Goal: Communication & Community: Ask a question

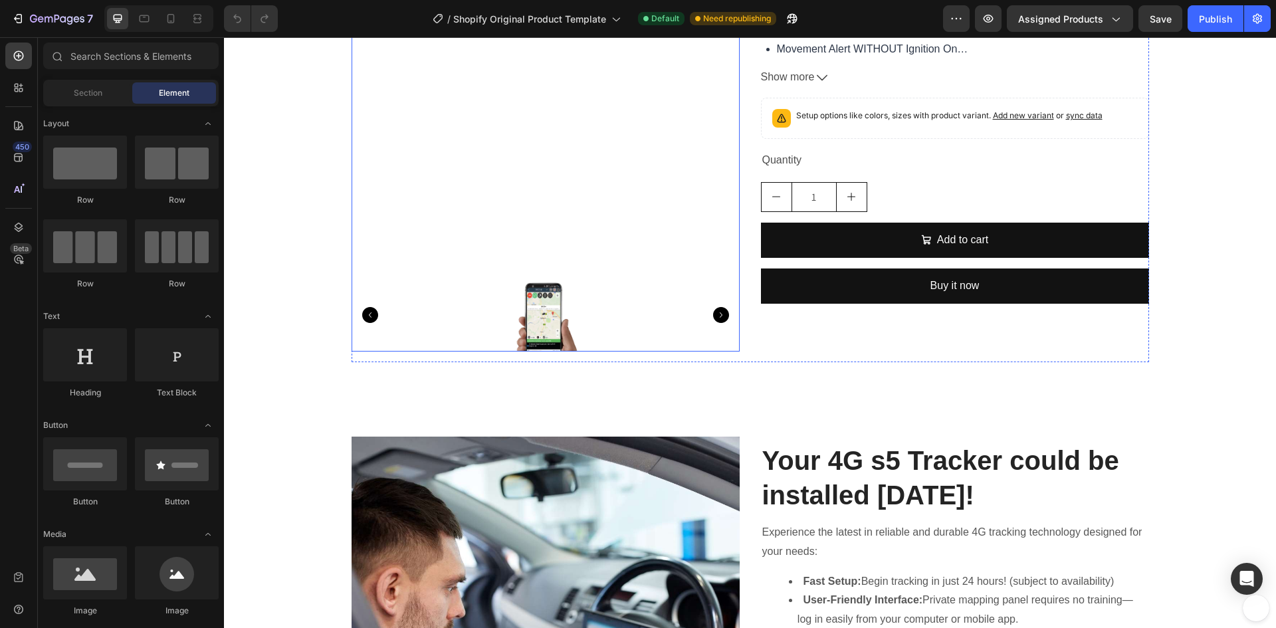
scroll to position [465, 0]
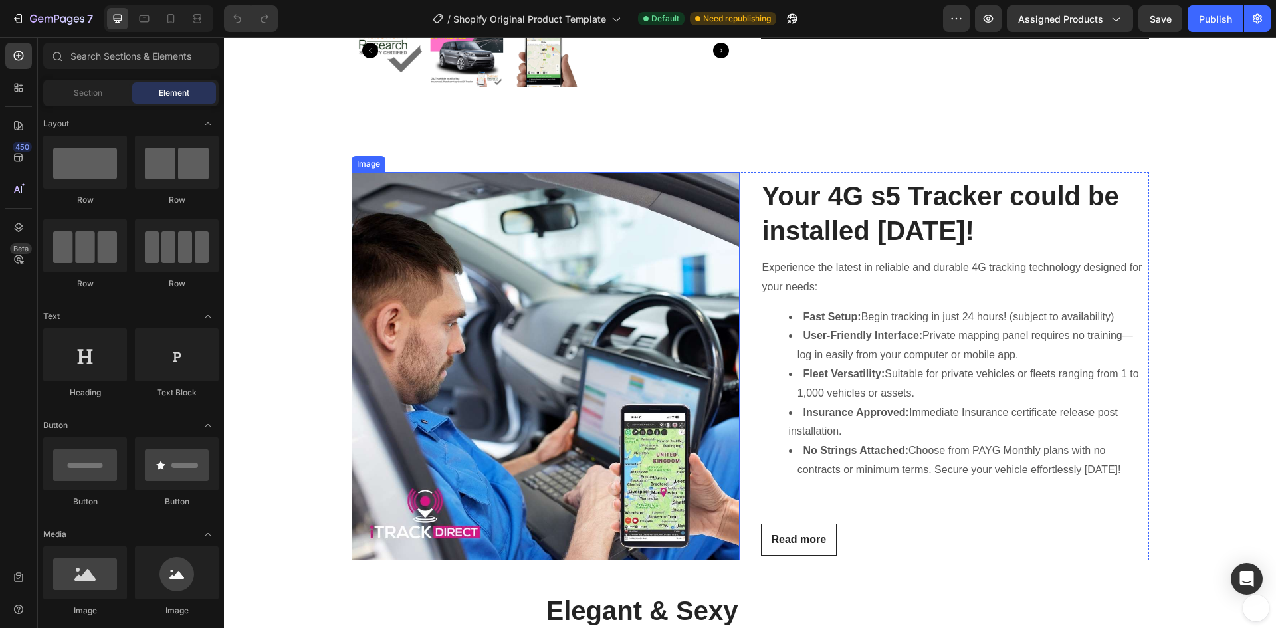
click at [559, 365] on img at bounding box center [545, 366] width 388 height 388
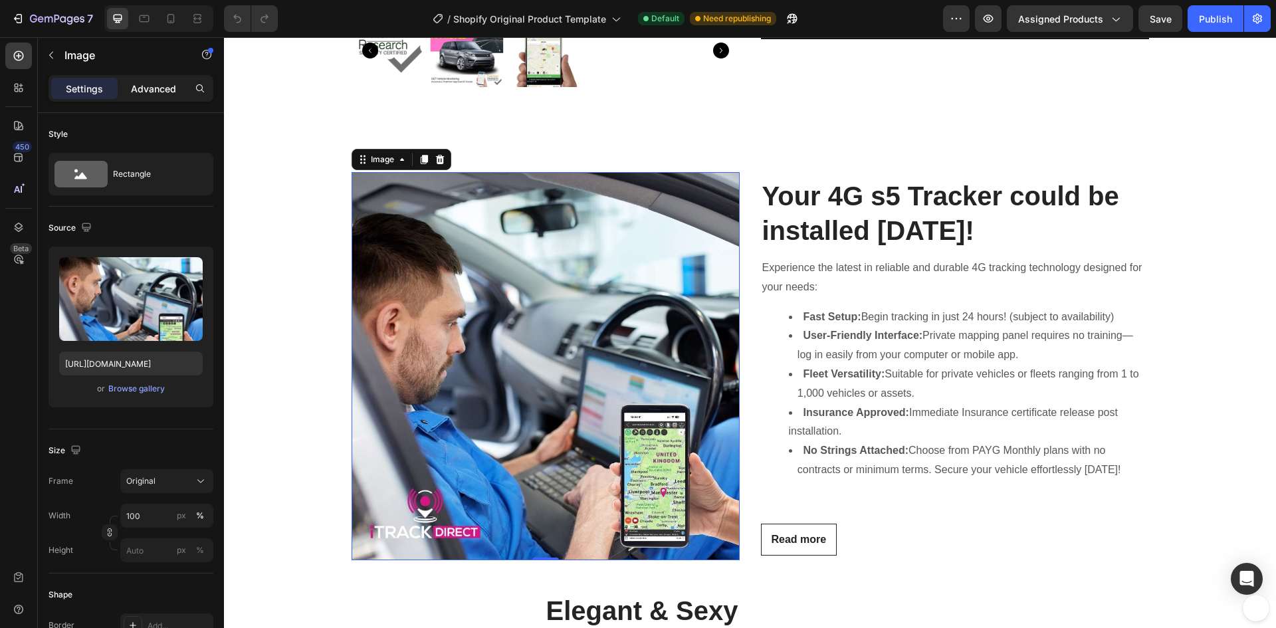
click at [151, 88] on p "Advanced" at bounding box center [153, 89] width 45 height 14
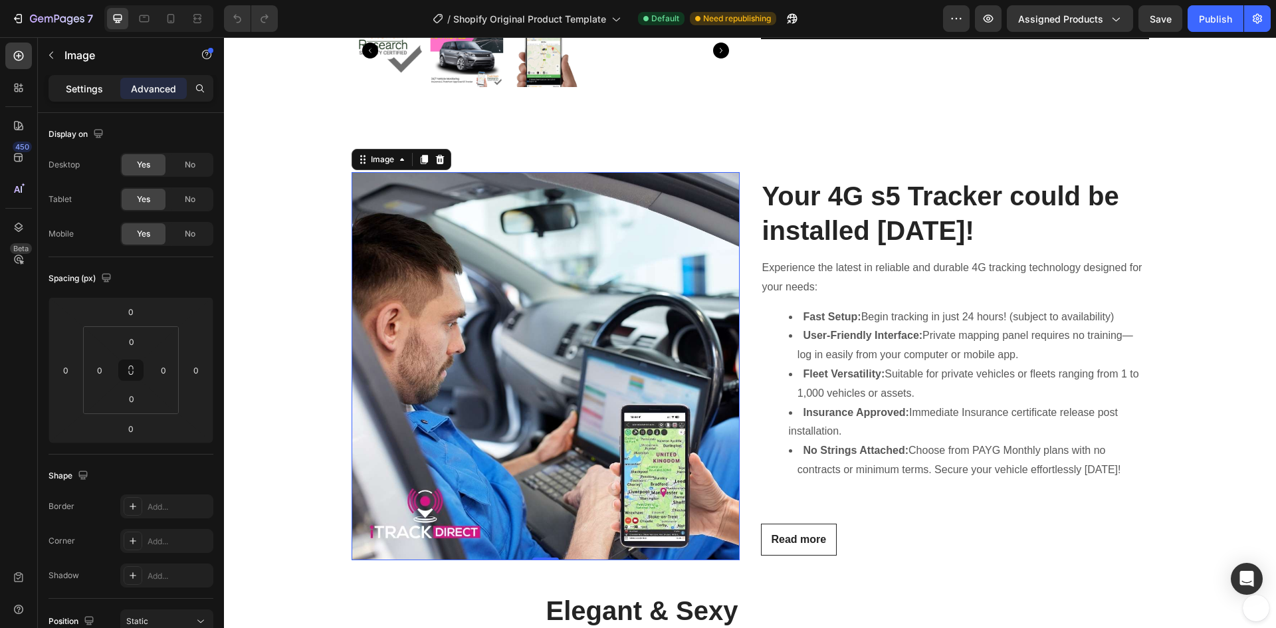
click at [102, 87] on p "Settings" at bounding box center [84, 89] width 37 height 14
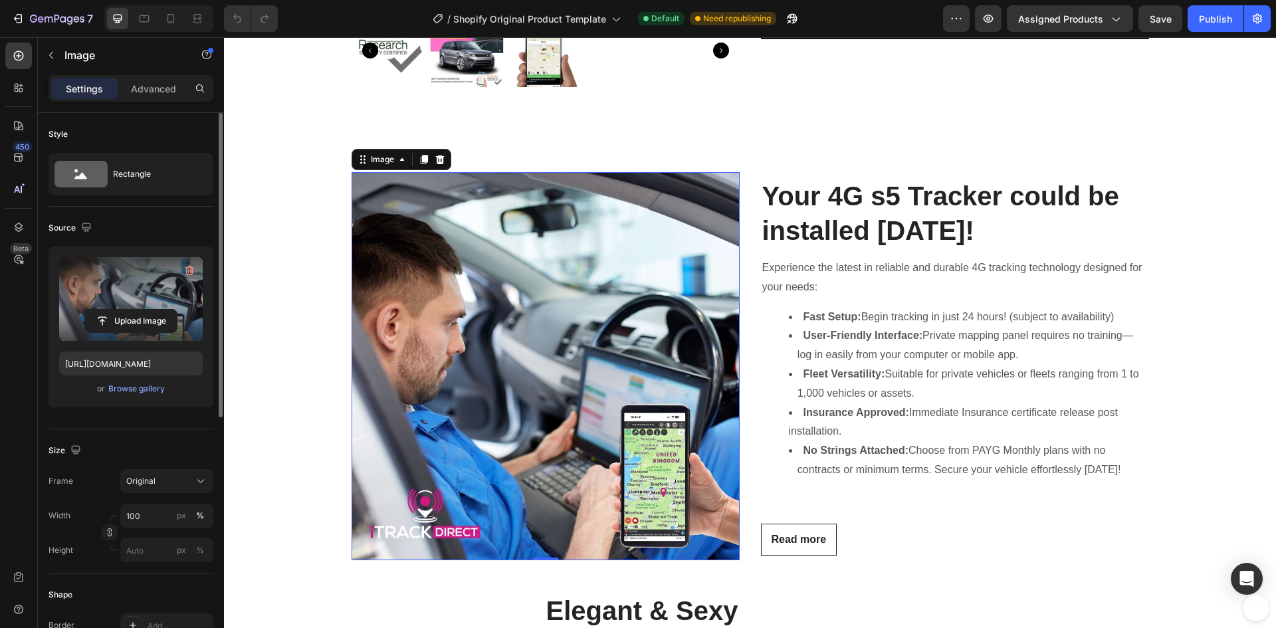
scroll to position [0, 0]
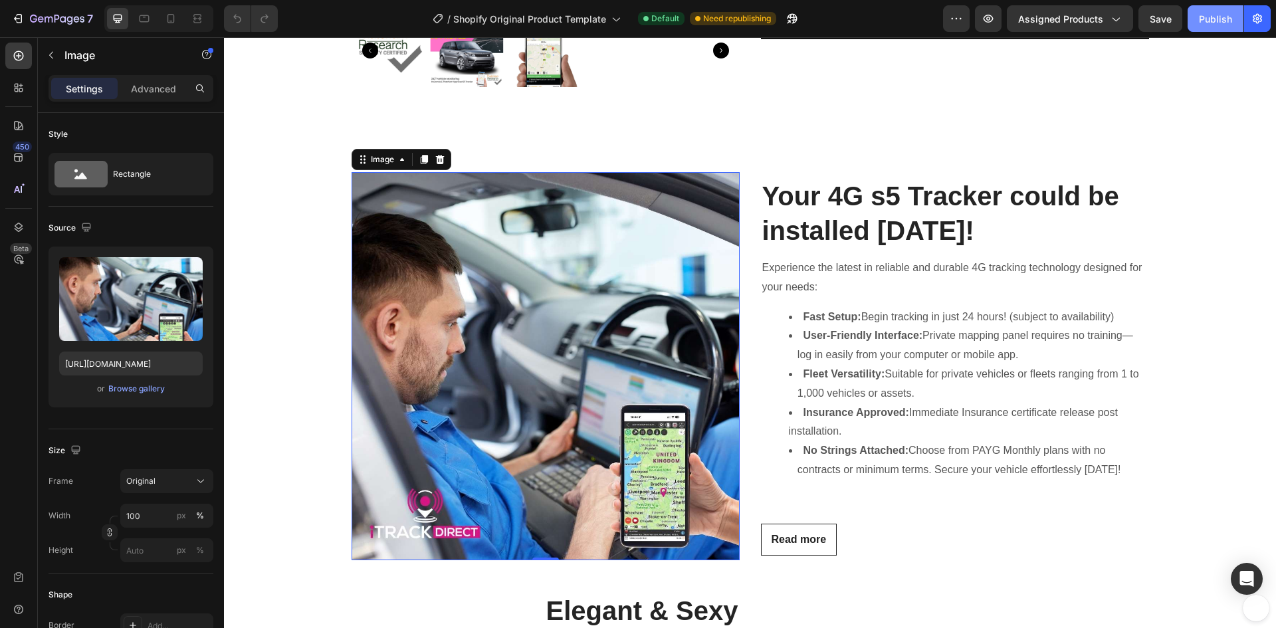
click at [1213, 19] on div "Publish" at bounding box center [1215, 19] width 33 height 14
click at [1247, 576] on icon "Open Intercom Messenger" at bounding box center [1245, 578] width 15 height 17
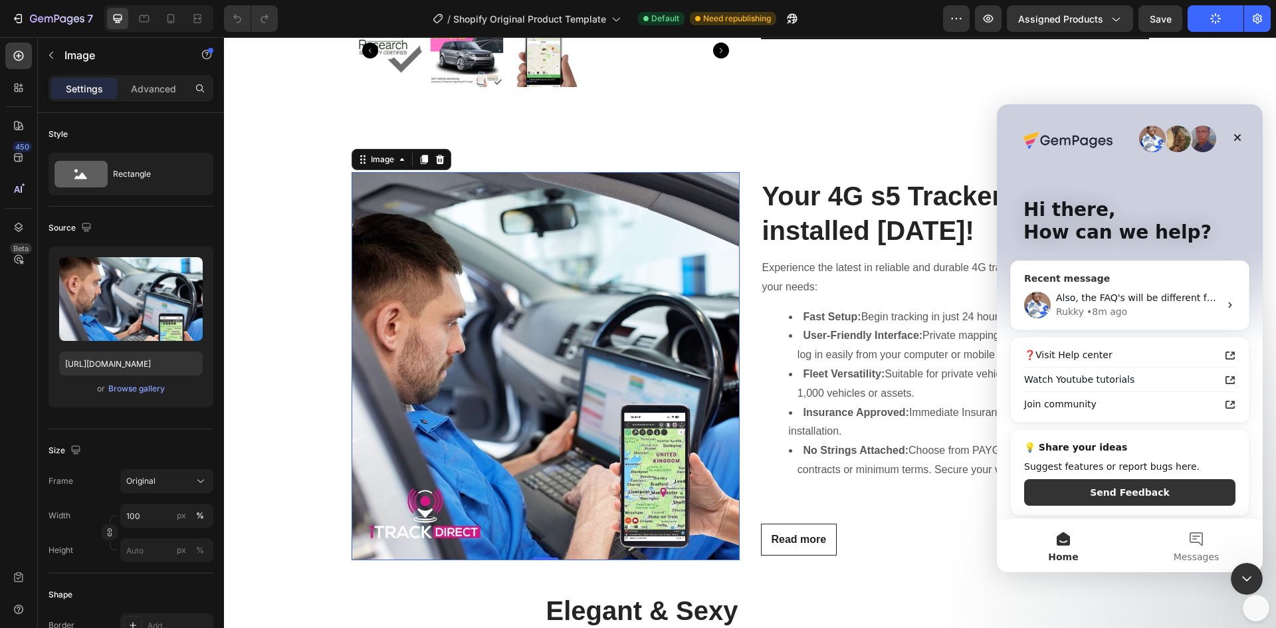
click at [1140, 296] on span "Also, the FAQ's will be different for each product" at bounding box center [1168, 297] width 225 height 11
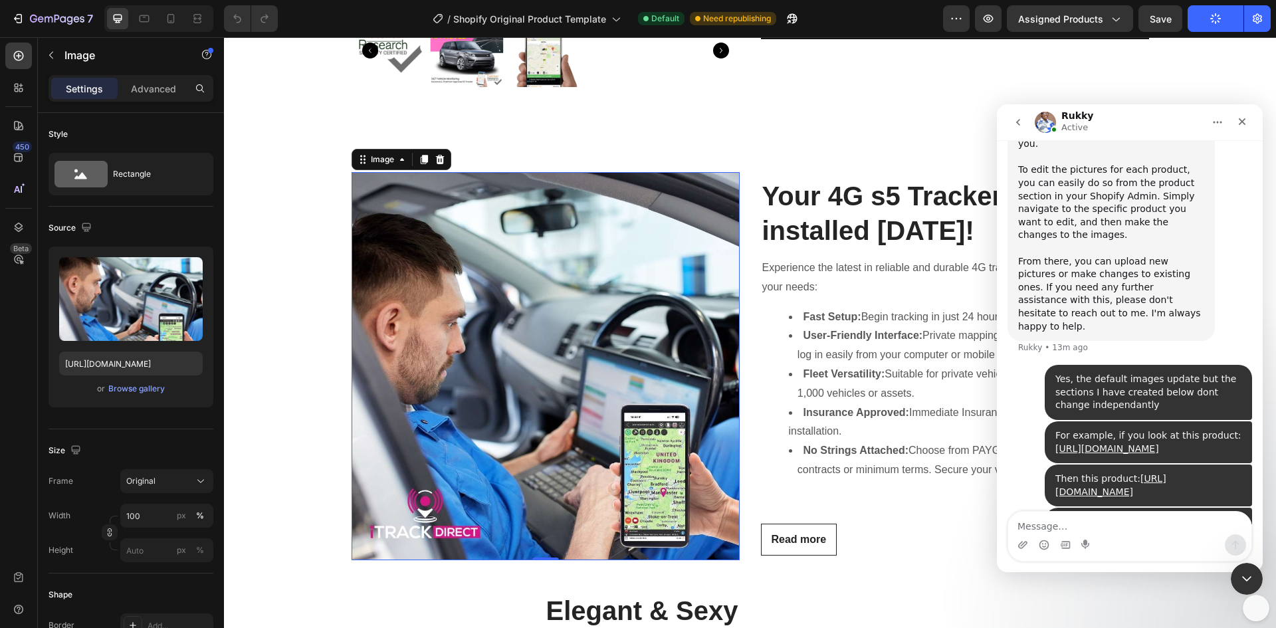
scroll to position [745, 0]
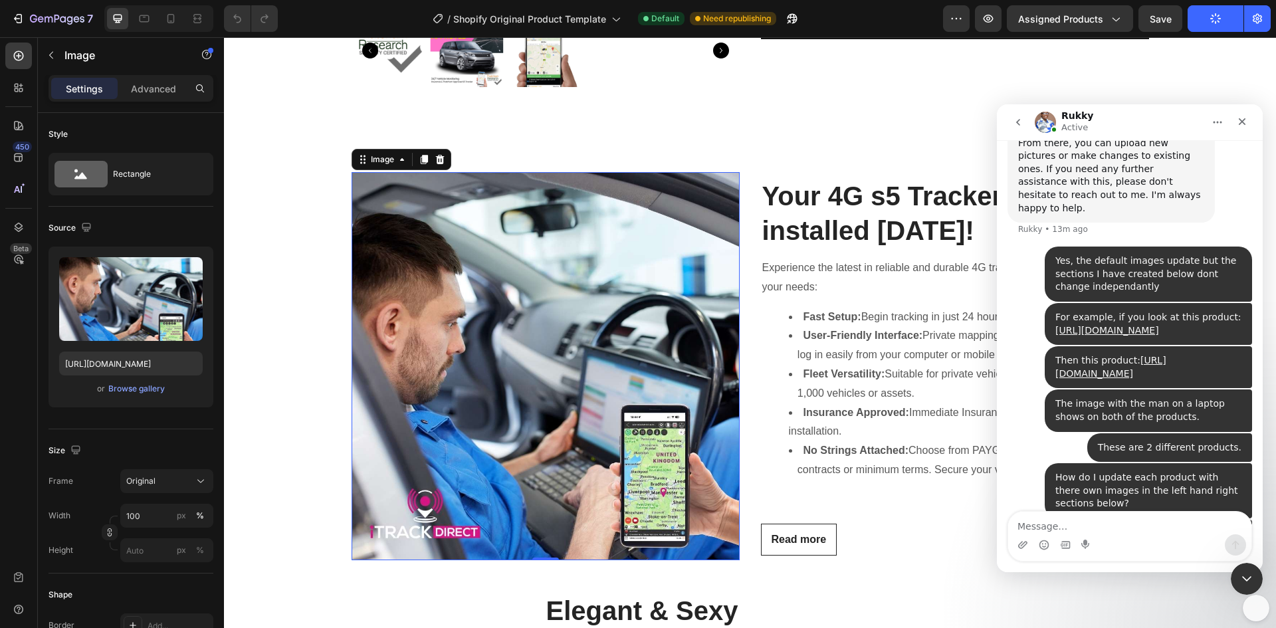
click at [1158, 522] on textarea "Message…" at bounding box center [1129, 523] width 243 height 23
type textarea "Are you there [PERSON_NAME]?"
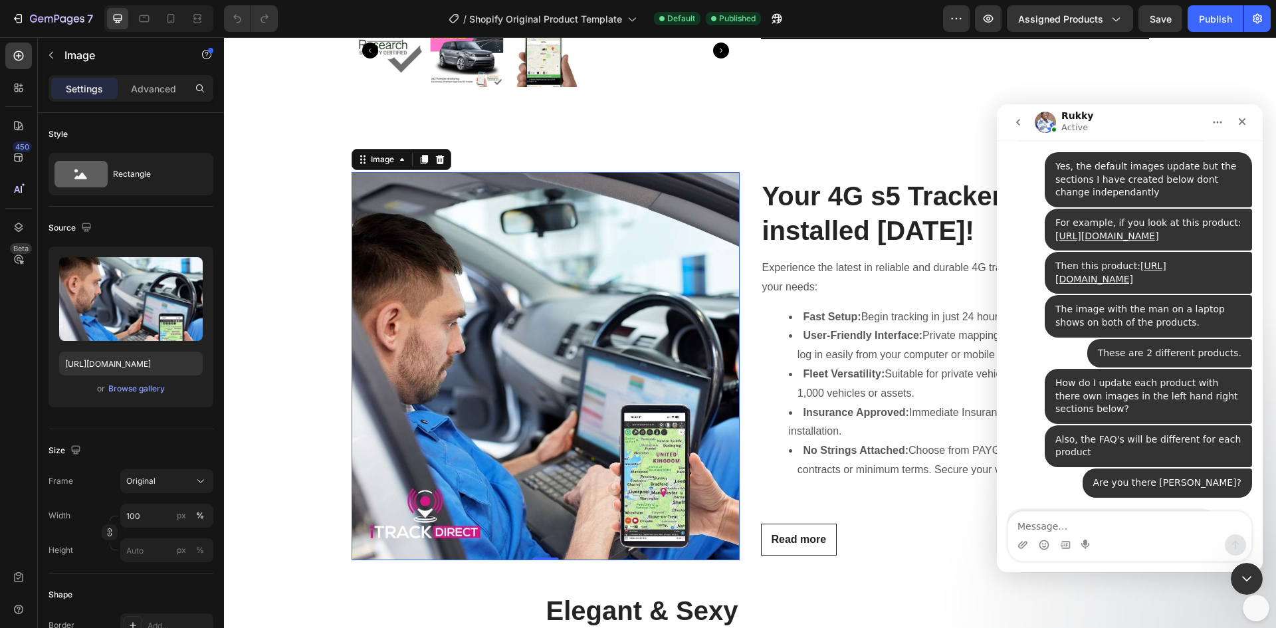
scroll to position [841, 0]
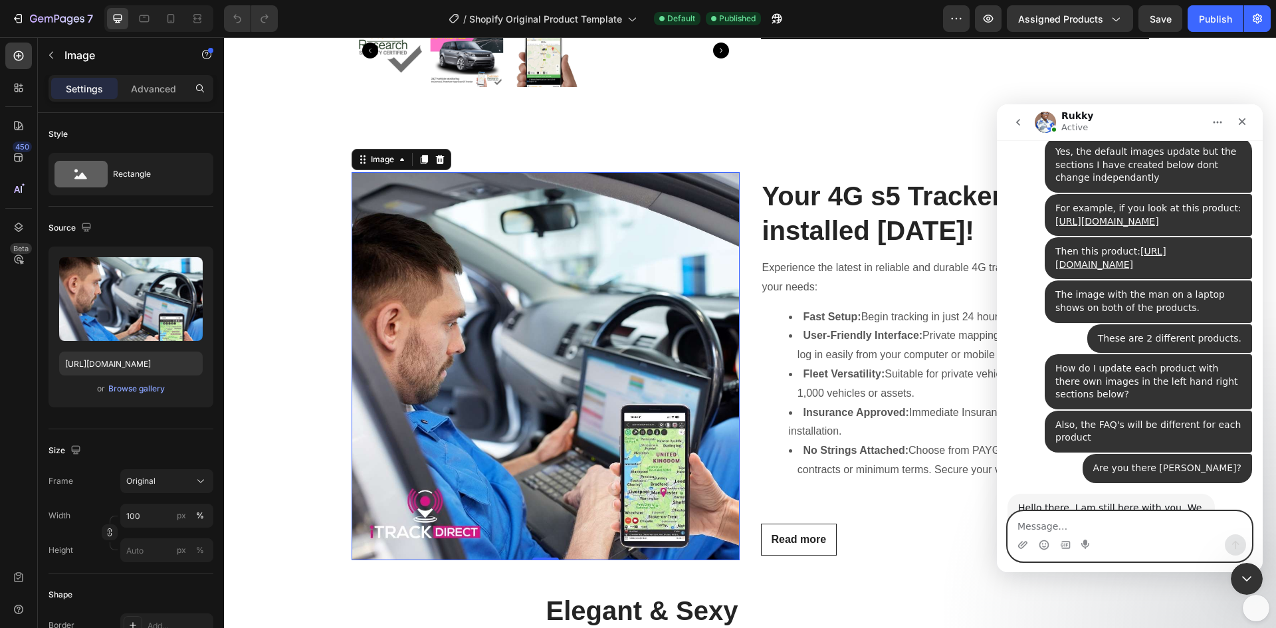
click at [1151, 520] on textarea "Message…" at bounding box center [1129, 523] width 243 height 23
type textarea "No problem"
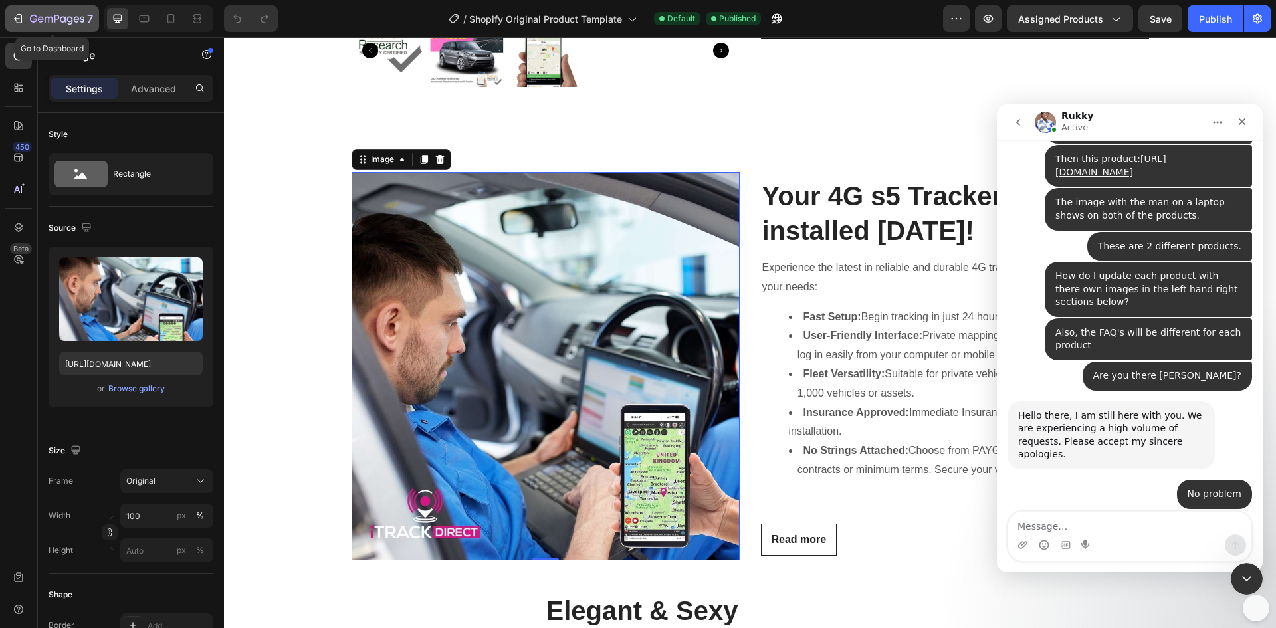
scroll to position [985, 0]
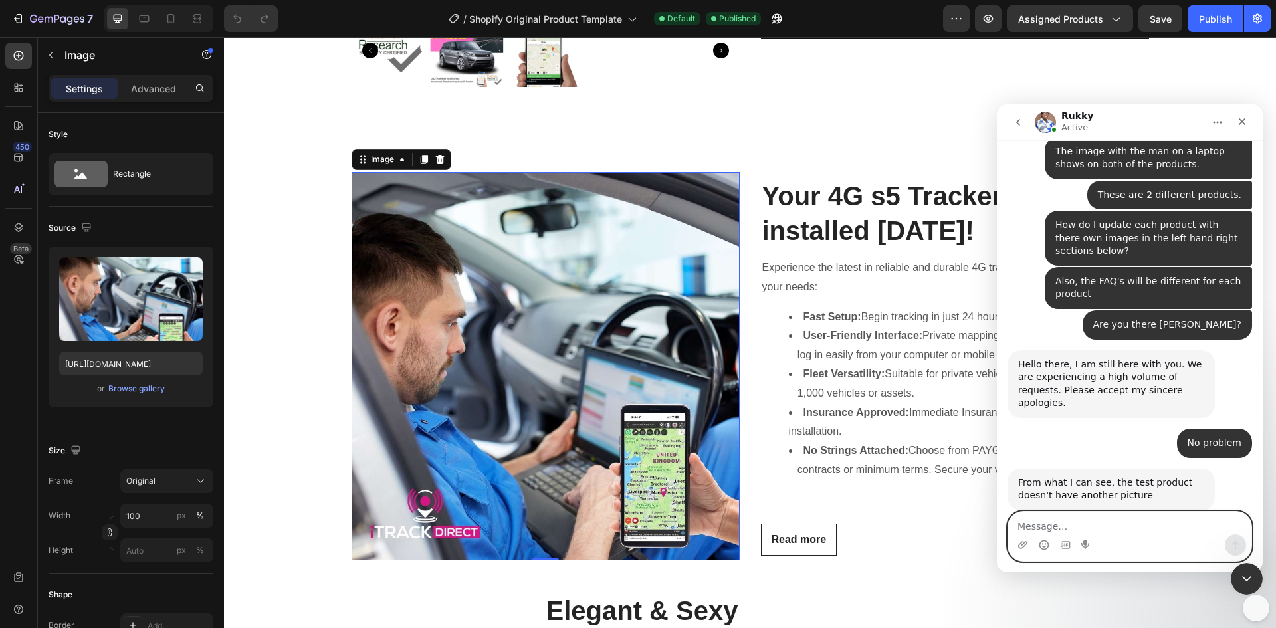
click at [1108, 524] on textarea "Message…" at bounding box center [1129, 523] width 243 height 23
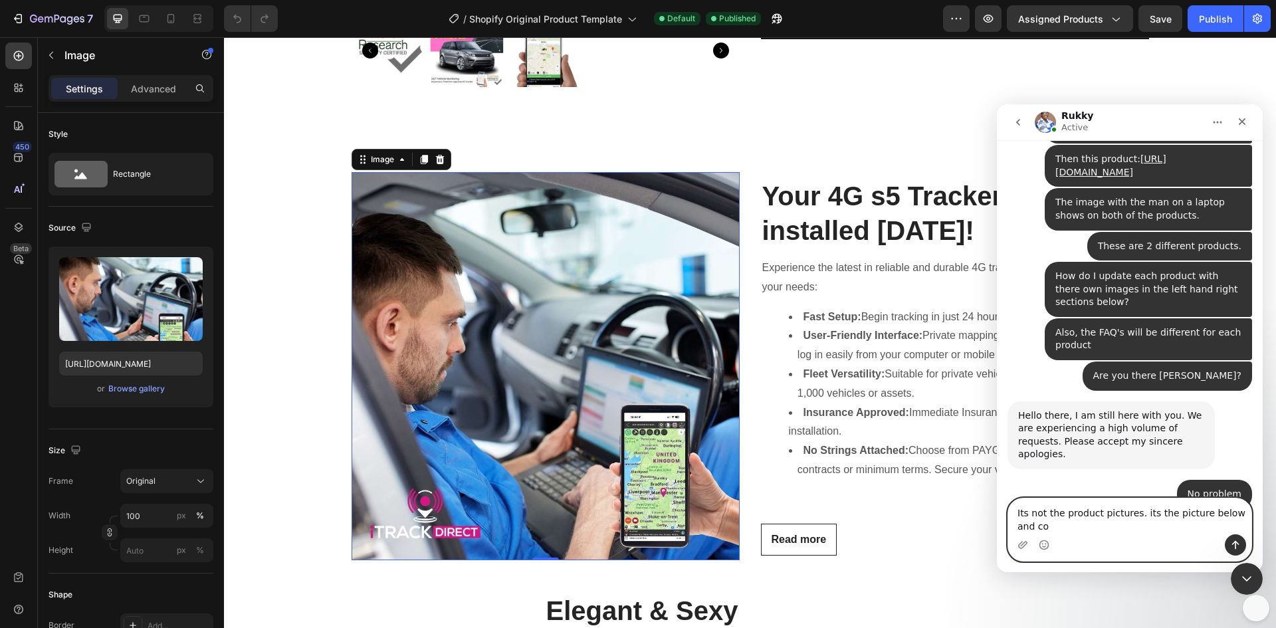
scroll to position [947, 0]
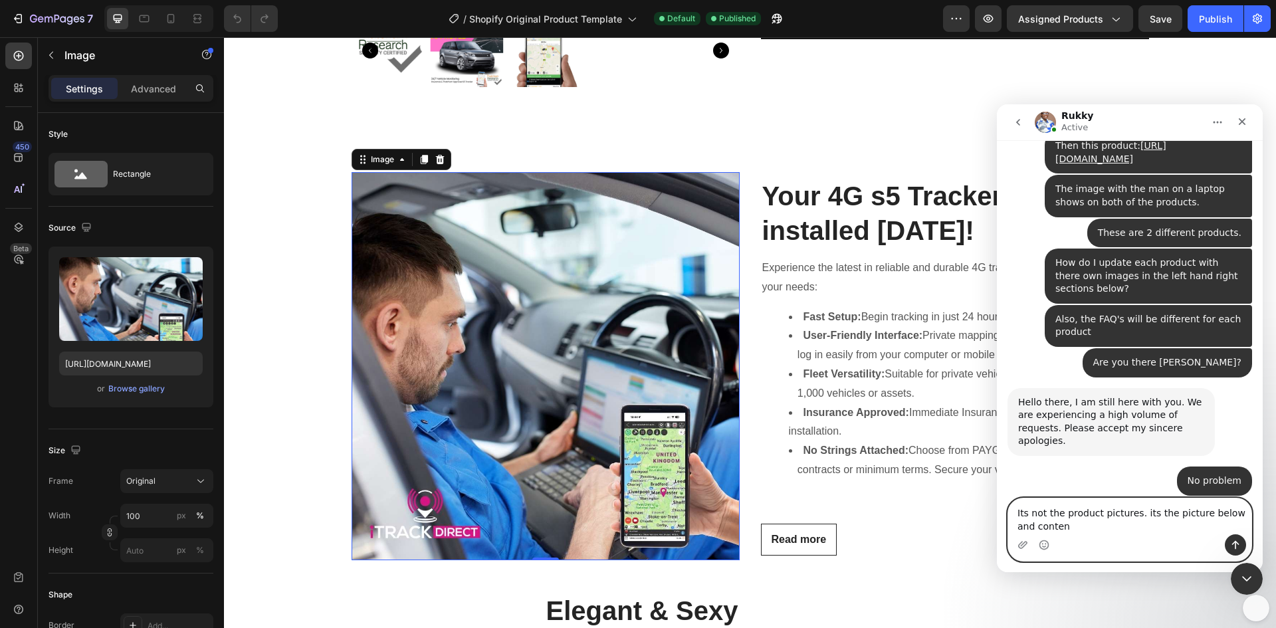
type textarea "Its not the product pictures. its the picture below and content"
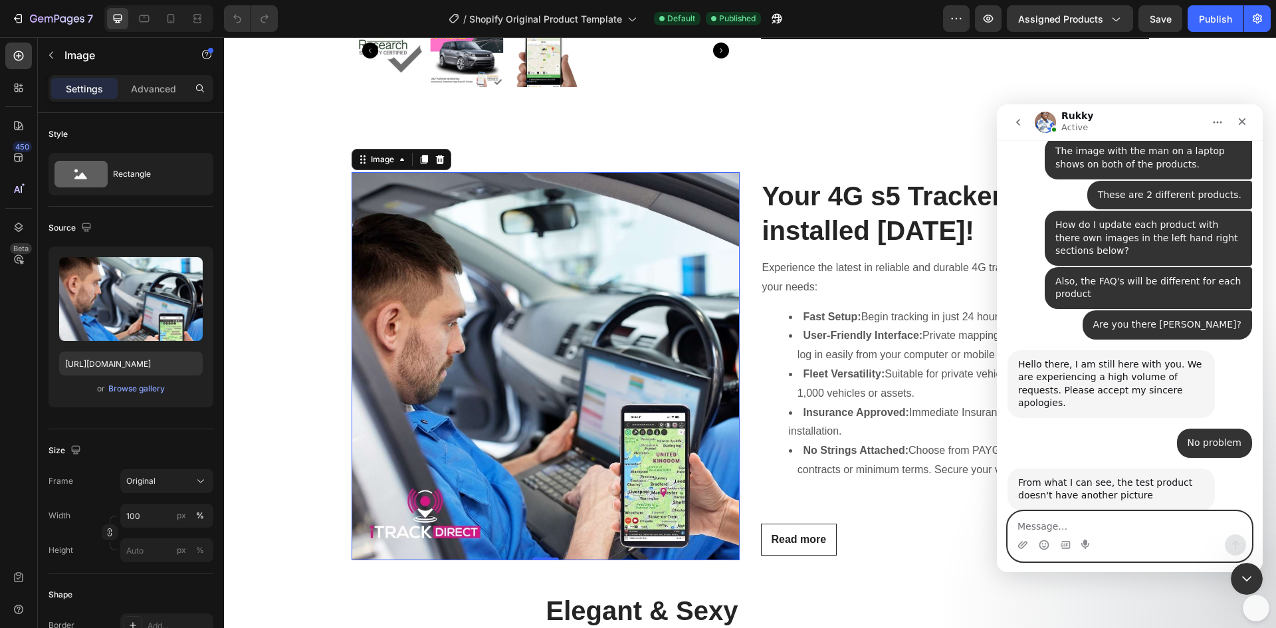
scroll to position [986, 0]
click at [1108, 524] on textarea "Message…" at bounding box center [1129, 523] width 243 height 23
type textarea "And also the FAQ's"
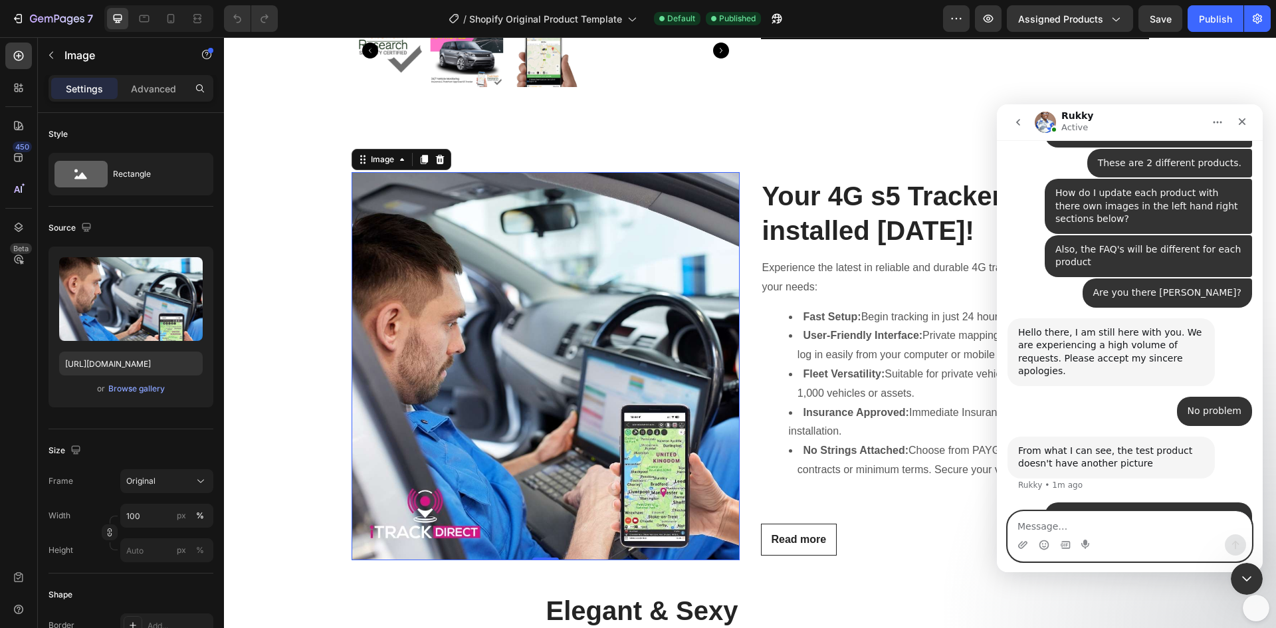
click at [1108, 524] on textarea "Message…" at bounding box center [1129, 523] width 243 height 23
type textarea "Im new to shopify."
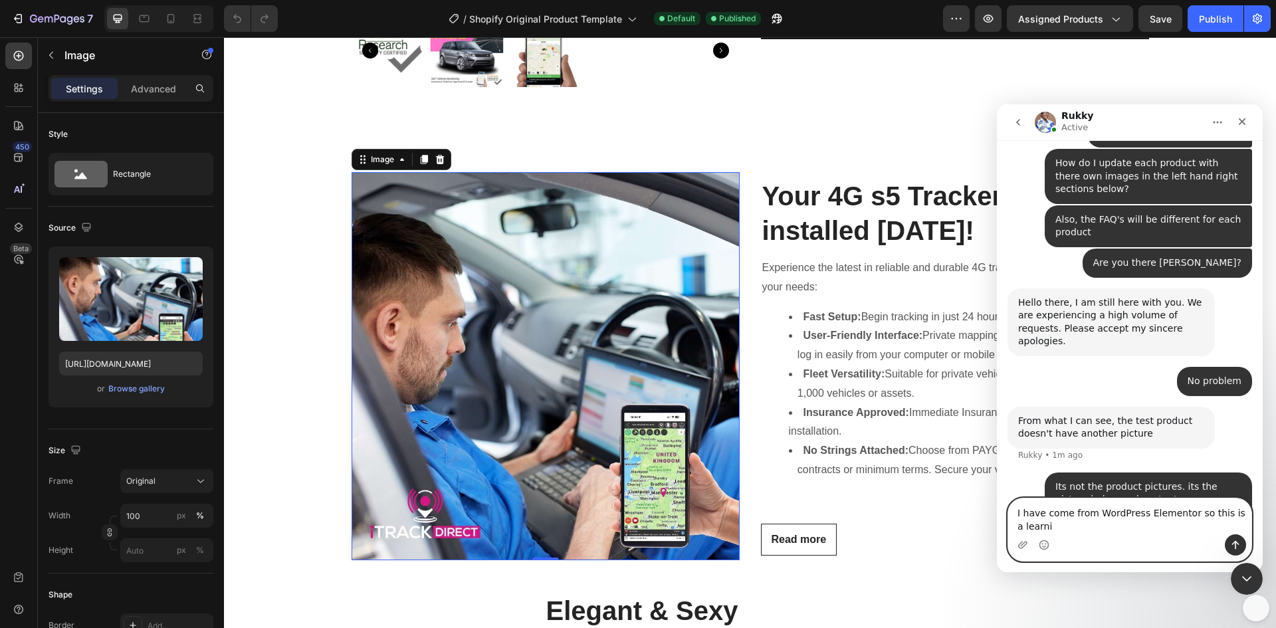
scroll to position [1060, 0]
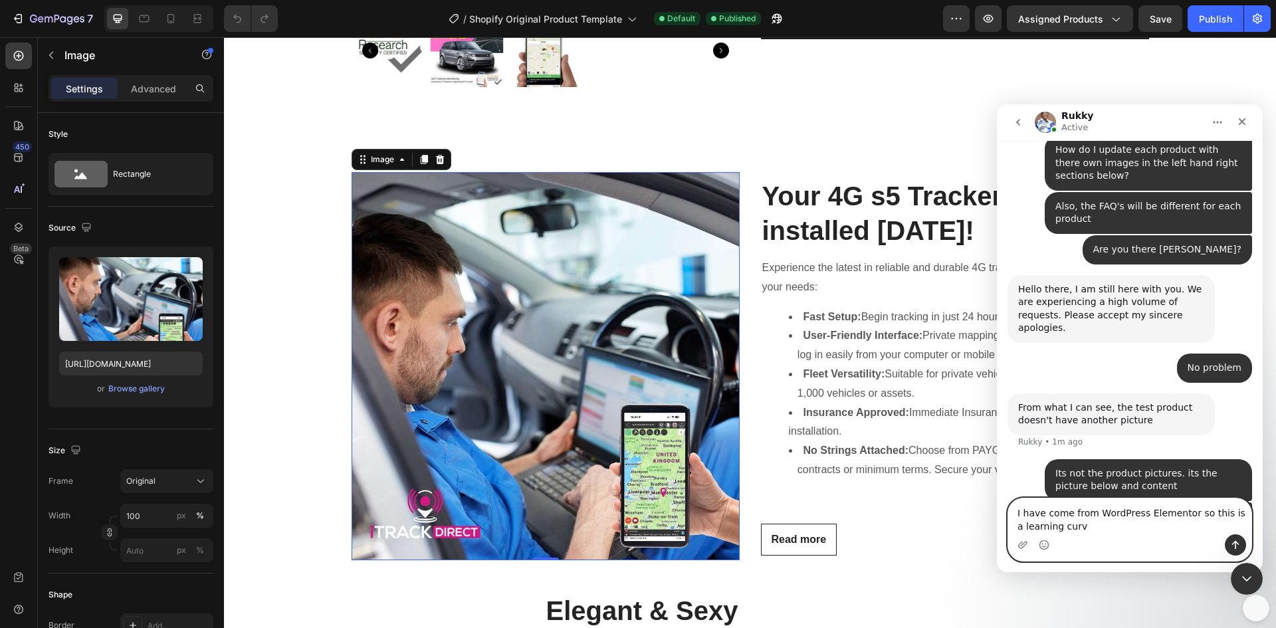
type textarea "I have come from WordPress Elementor so this is a learning curve"
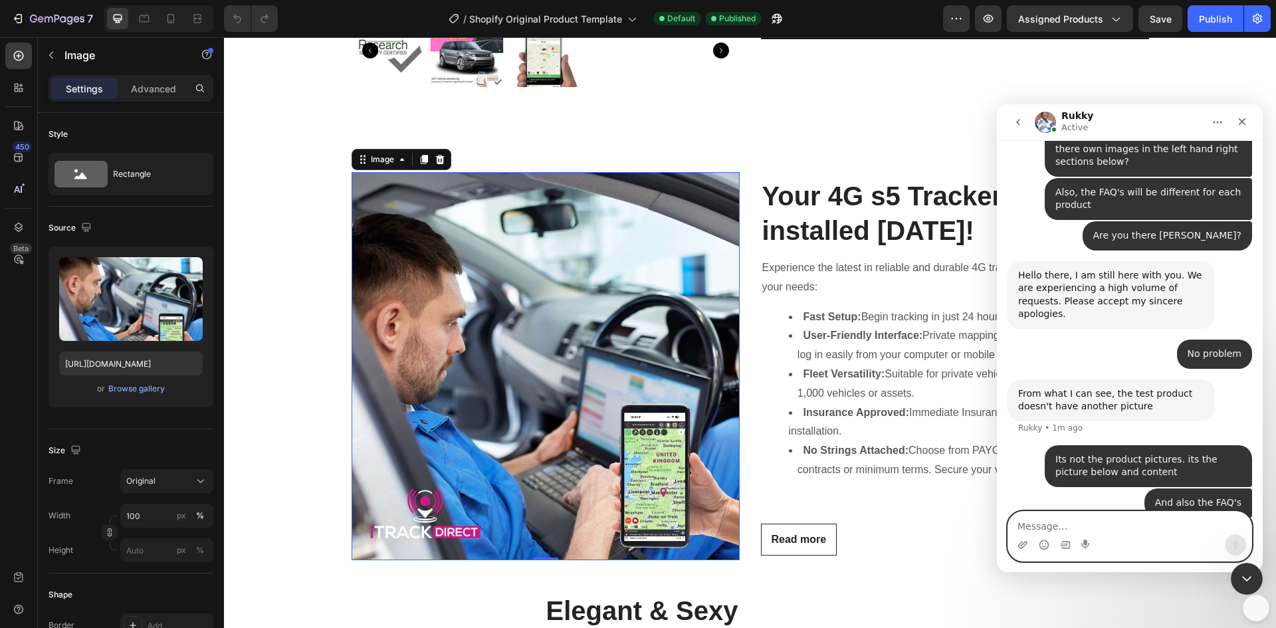
scroll to position [1090, 0]
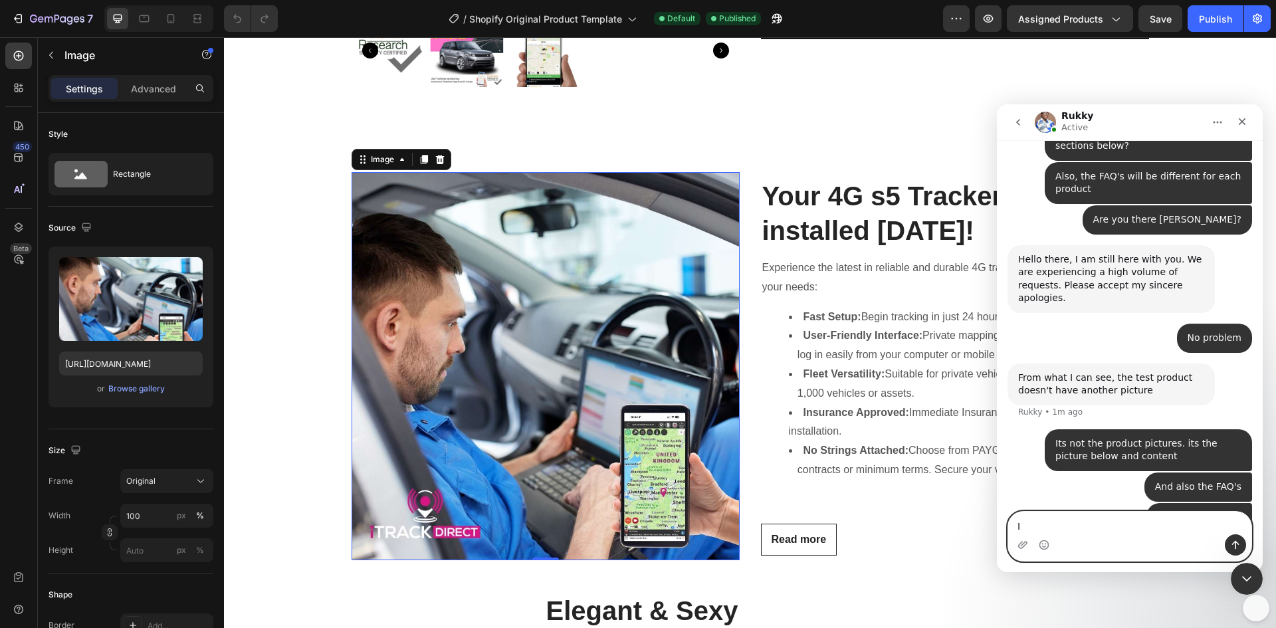
type textarea "I"
type textarea "W"
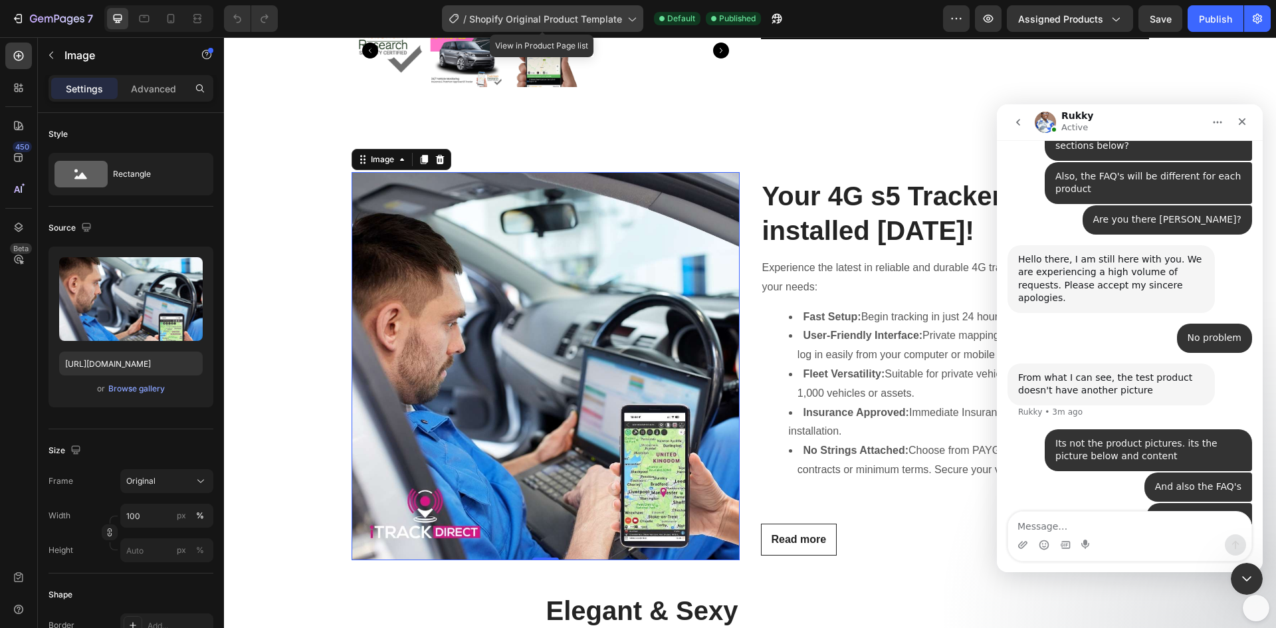
click at [557, 15] on span "Shopify Original Product Template" at bounding box center [545, 19] width 153 height 14
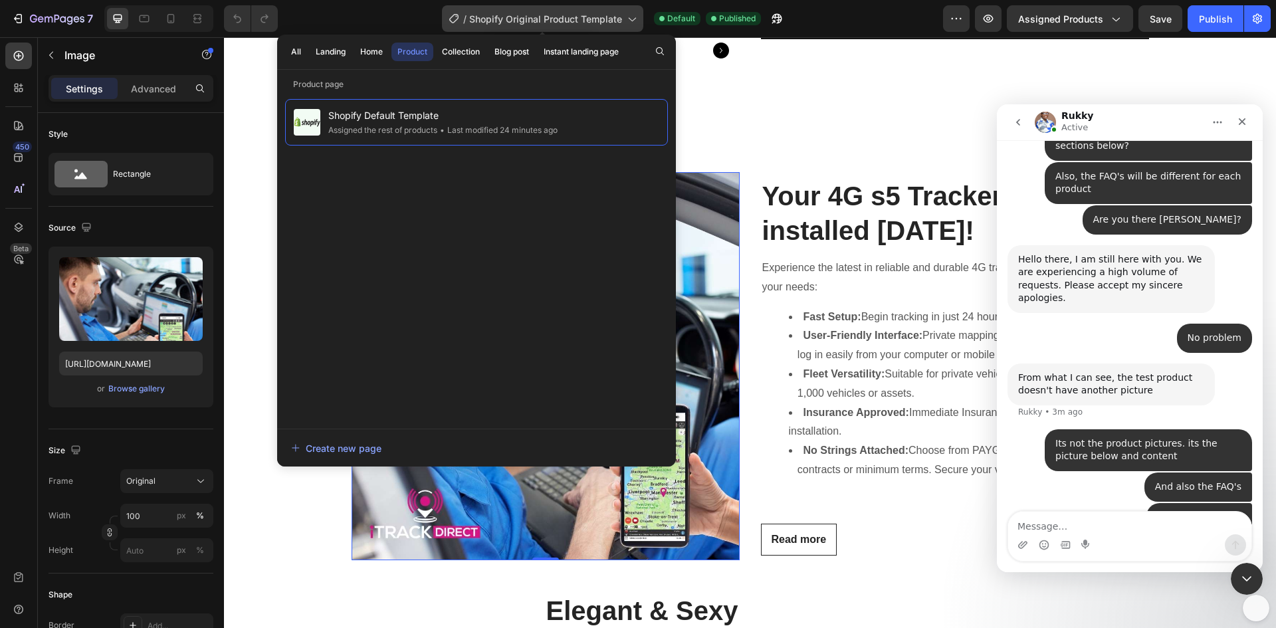
click at [557, 15] on span "Shopify Original Product Template" at bounding box center [545, 19] width 153 height 14
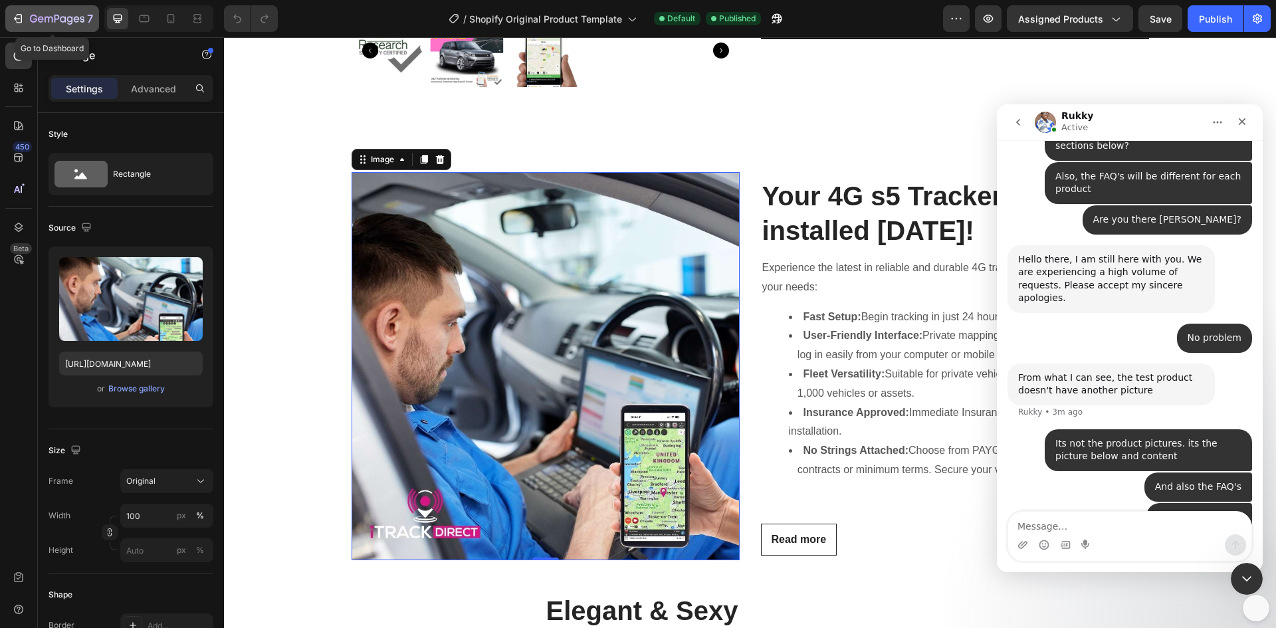
click at [23, 16] on icon "button" at bounding box center [17, 18] width 13 height 13
